Goal: Ask a question

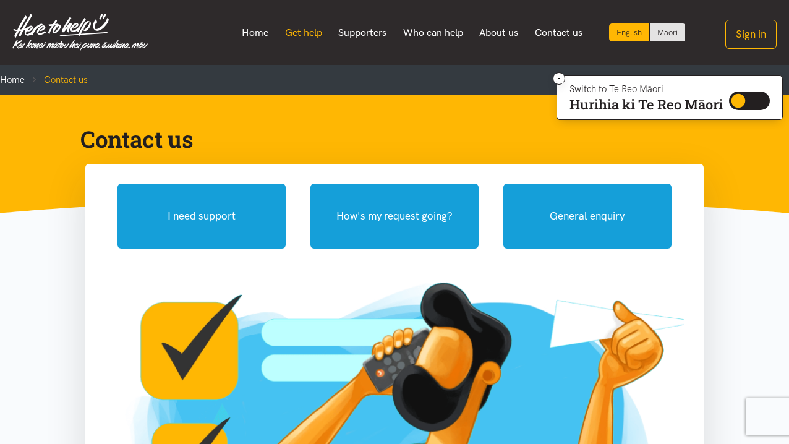
click at [279, 30] on link "Get help" at bounding box center [303, 33] width 54 height 26
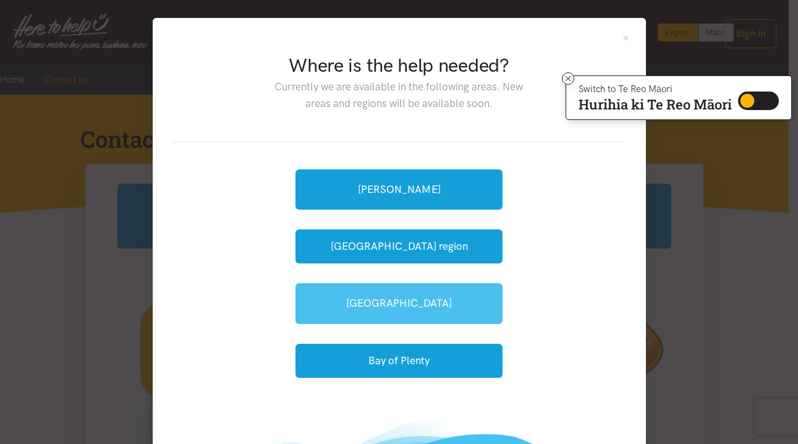
click at [346, 305] on link "[GEOGRAPHIC_DATA]" at bounding box center [398, 303] width 207 height 40
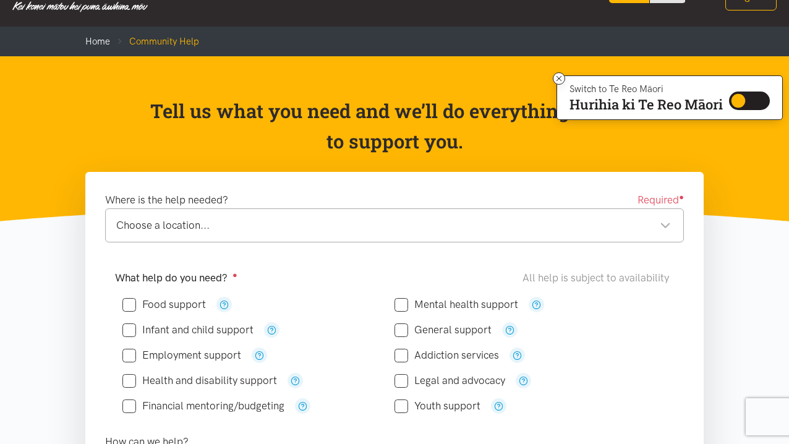
scroll to position [107, 0]
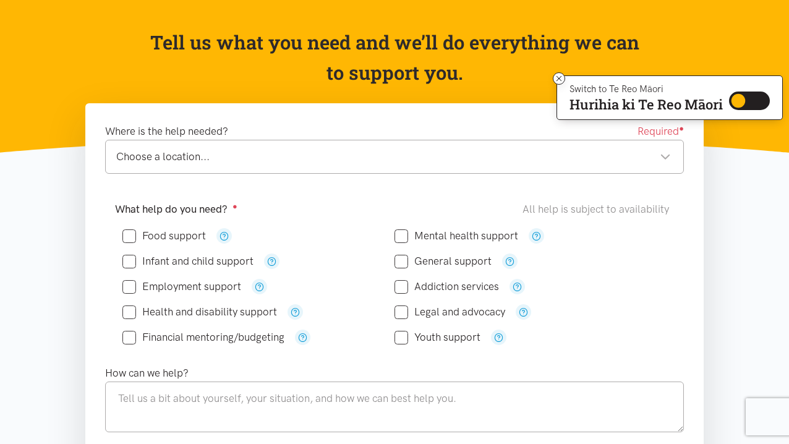
click at [126, 310] on input "Health and disability support" at bounding box center [199, 312] width 155 height 11
checkbox input "true"
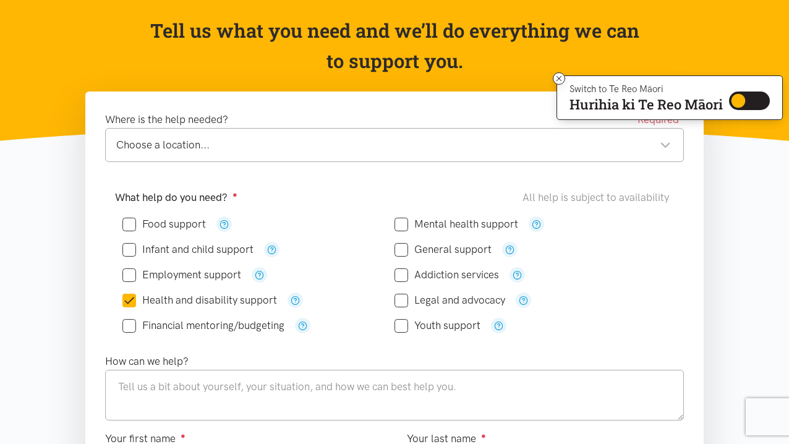
scroll to position [137, 0]
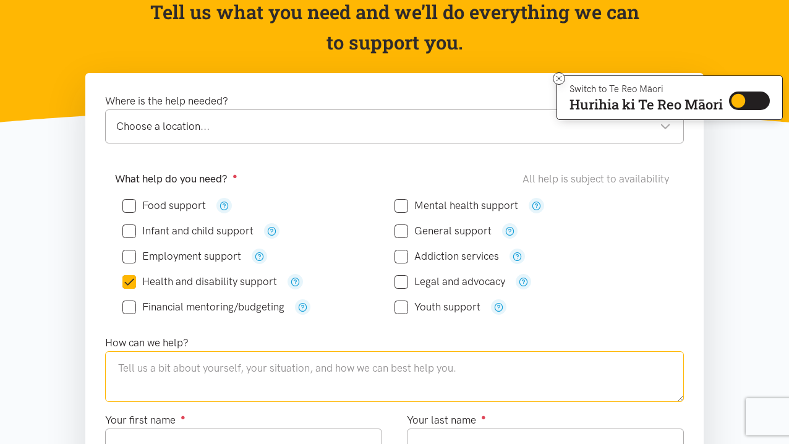
click at [197, 370] on textarea at bounding box center [394, 376] width 579 height 51
click at [176, 119] on div "Choose a location..." at bounding box center [393, 126] width 554 height 17
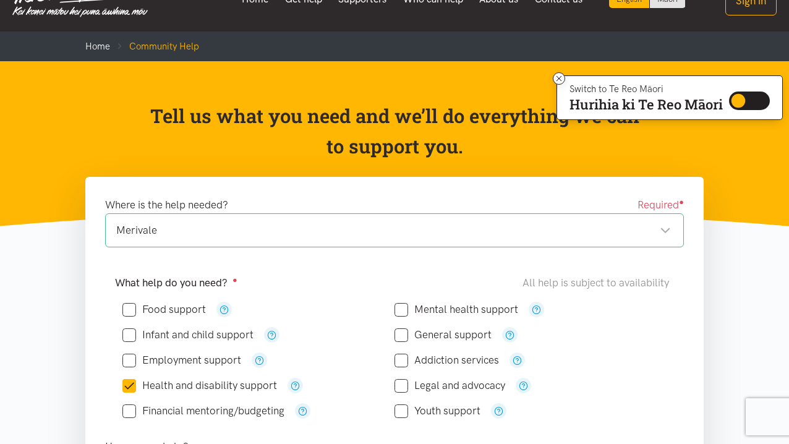
scroll to position [74, 0]
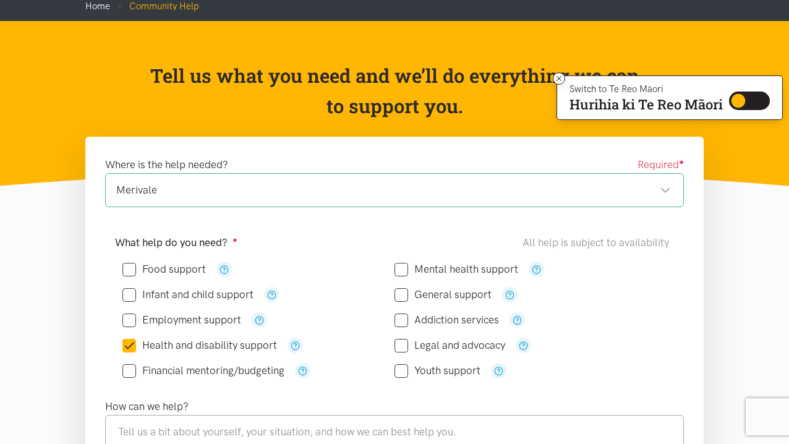
click at [124, 319] on input "Employment support" at bounding box center [181, 320] width 119 height 11
checkbox input "true"
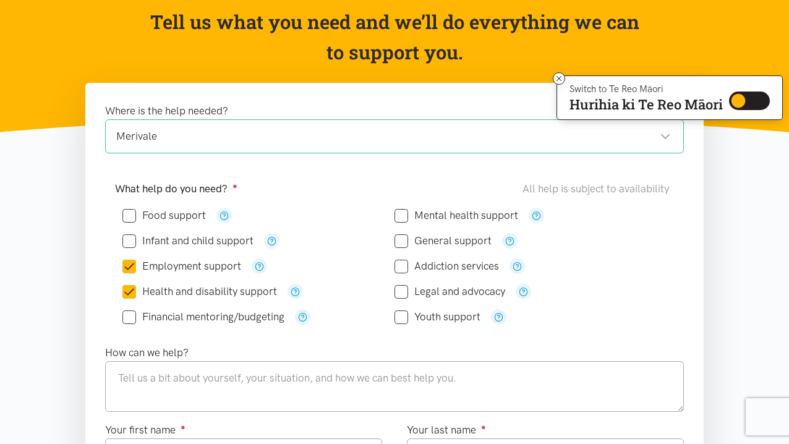
scroll to position [129, 0]
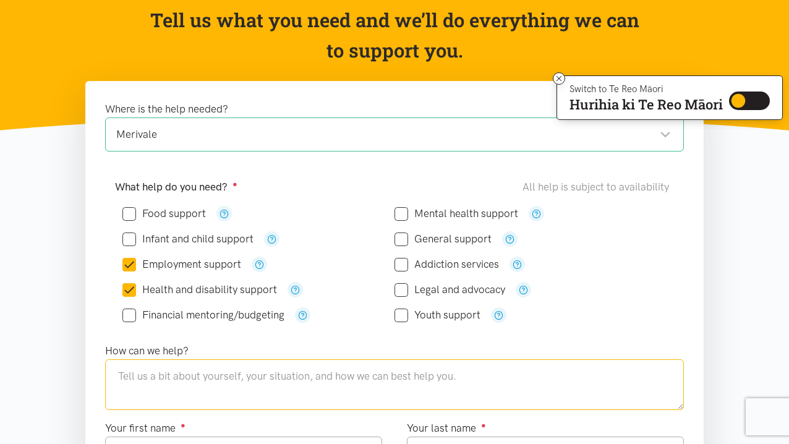
click at [122, 379] on textarea at bounding box center [394, 384] width 579 height 51
type textarea "Good morning"
